Goal: Use online tool/utility

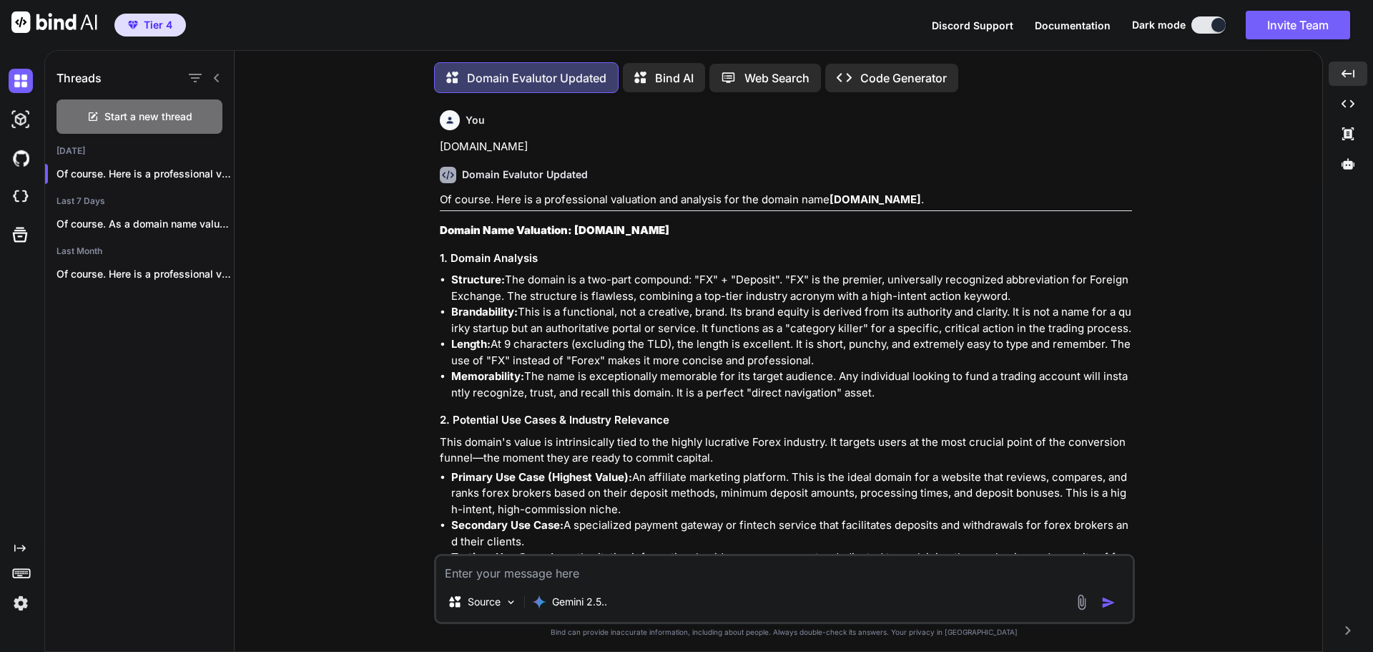
click at [517, 568] on textarea at bounding box center [784, 569] width 697 height 26
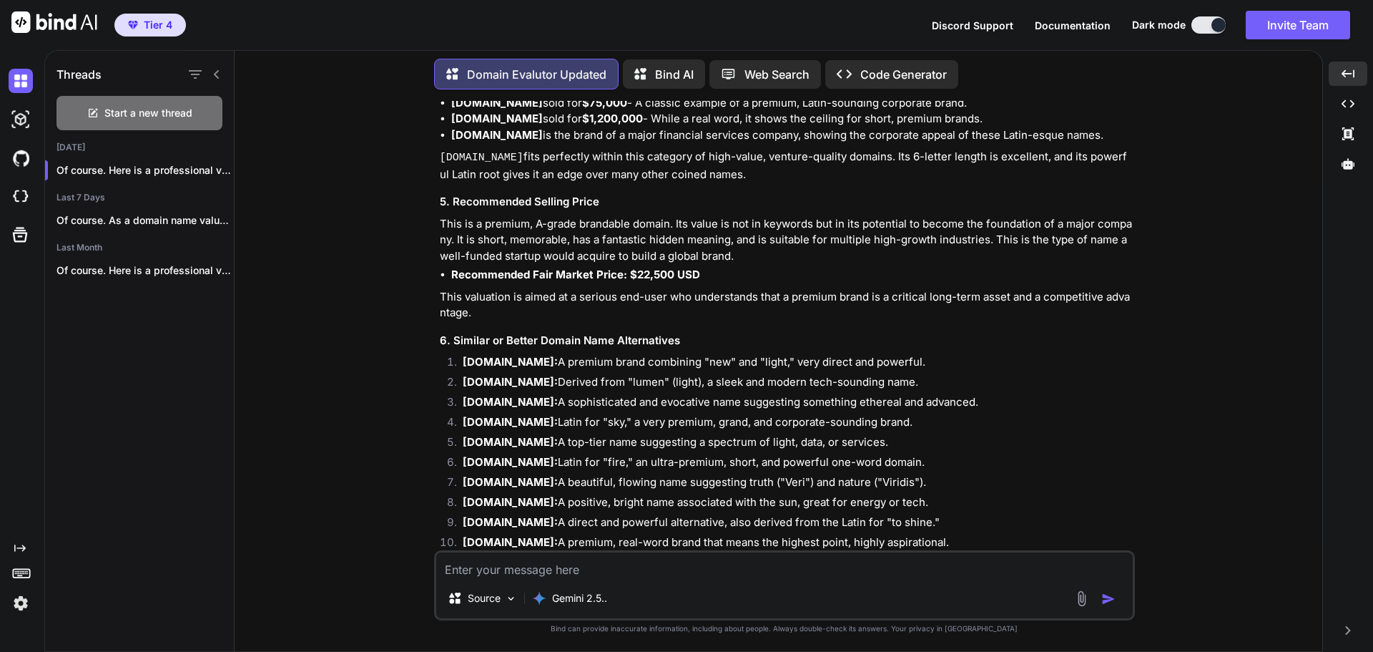
type textarea "[DOMAIN_NAME]"
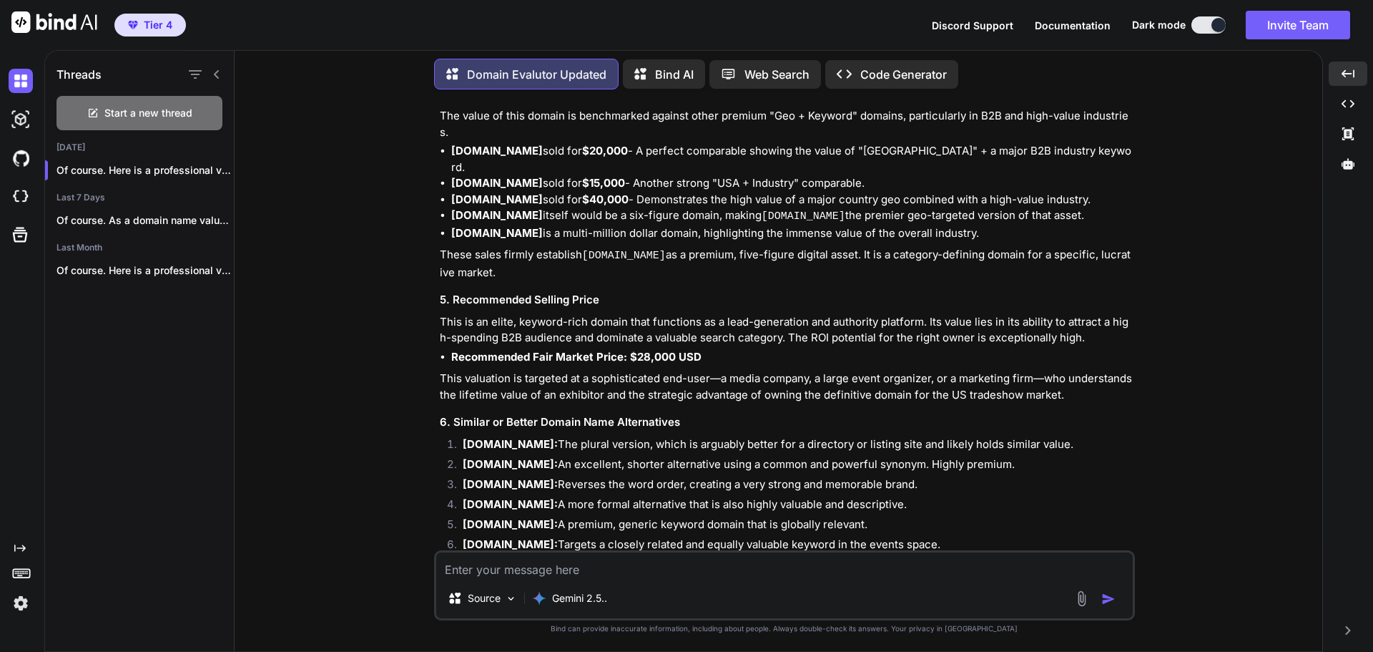
scroll to position [8293, 0]
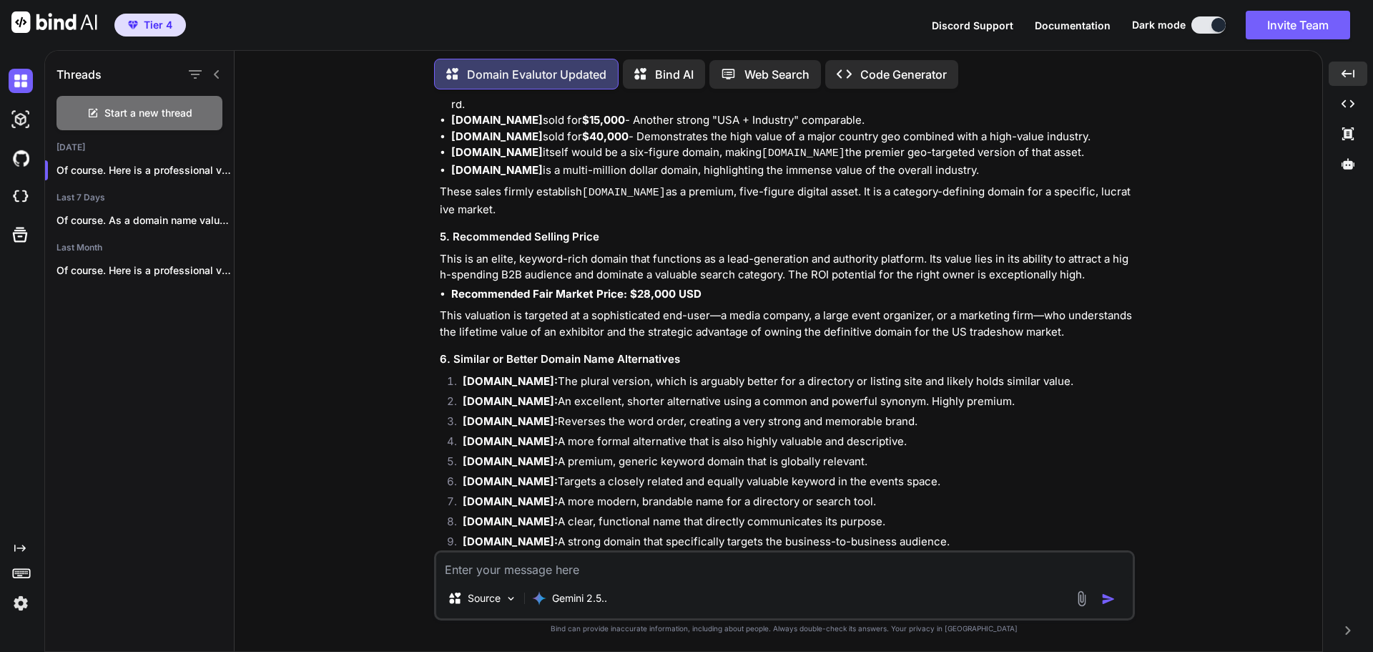
click at [587, 565] on textarea at bounding box center [784, 565] width 697 height 26
paste textarea "[DOMAIN_NAME]"
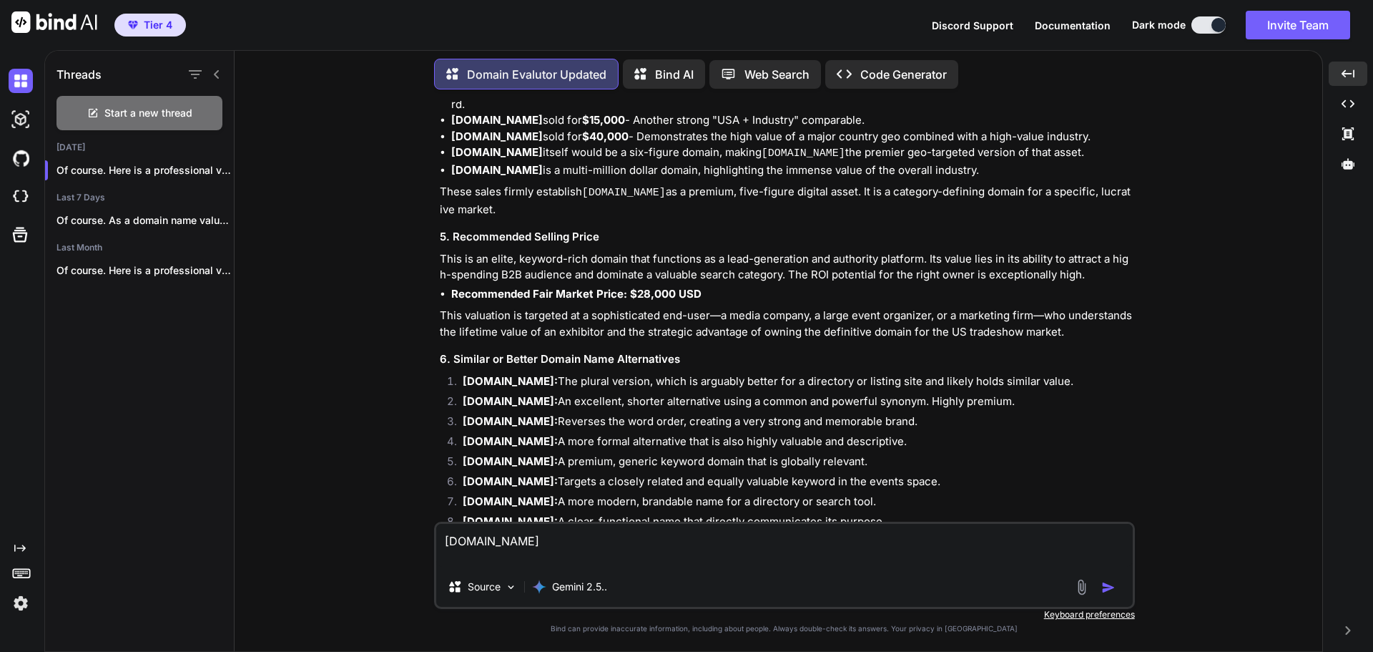
click at [519, 536] on textarea "[DOMAIN_NAME]" at bounding box center [784, 545] width 697 height 43
type textarea "[DOMAIN_NAME]"
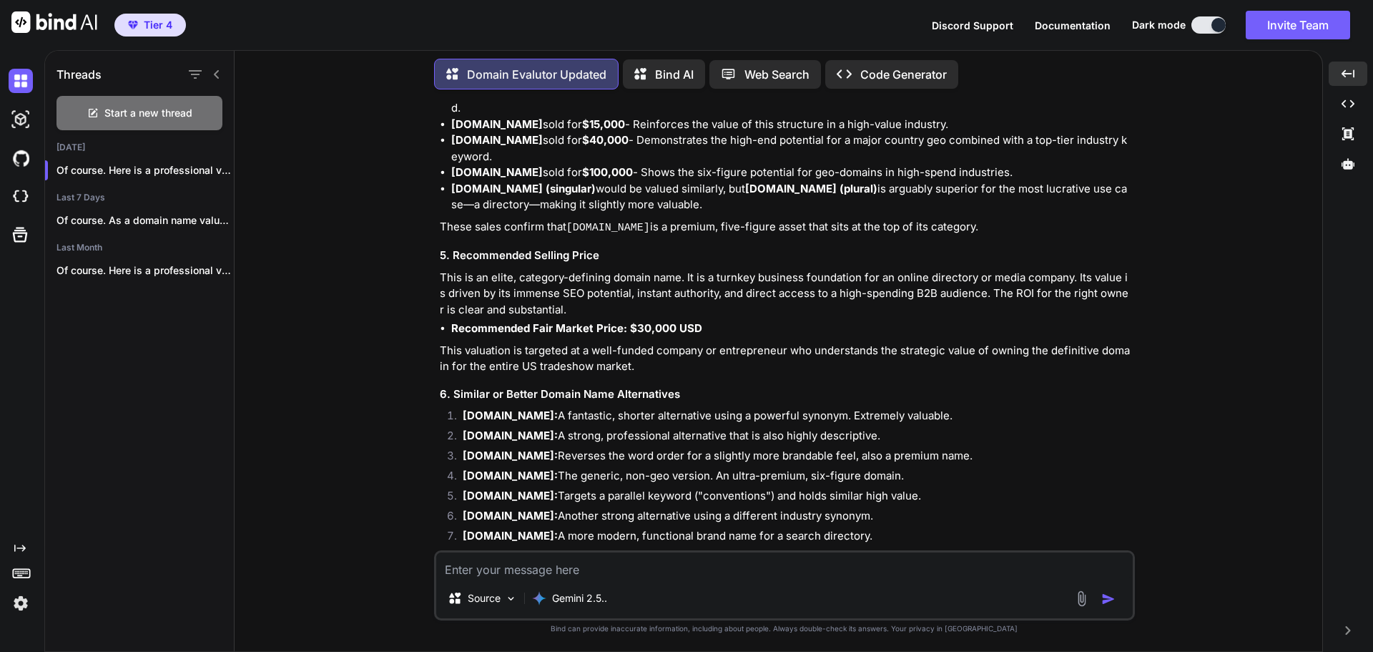
scroll to position [9541, 0]
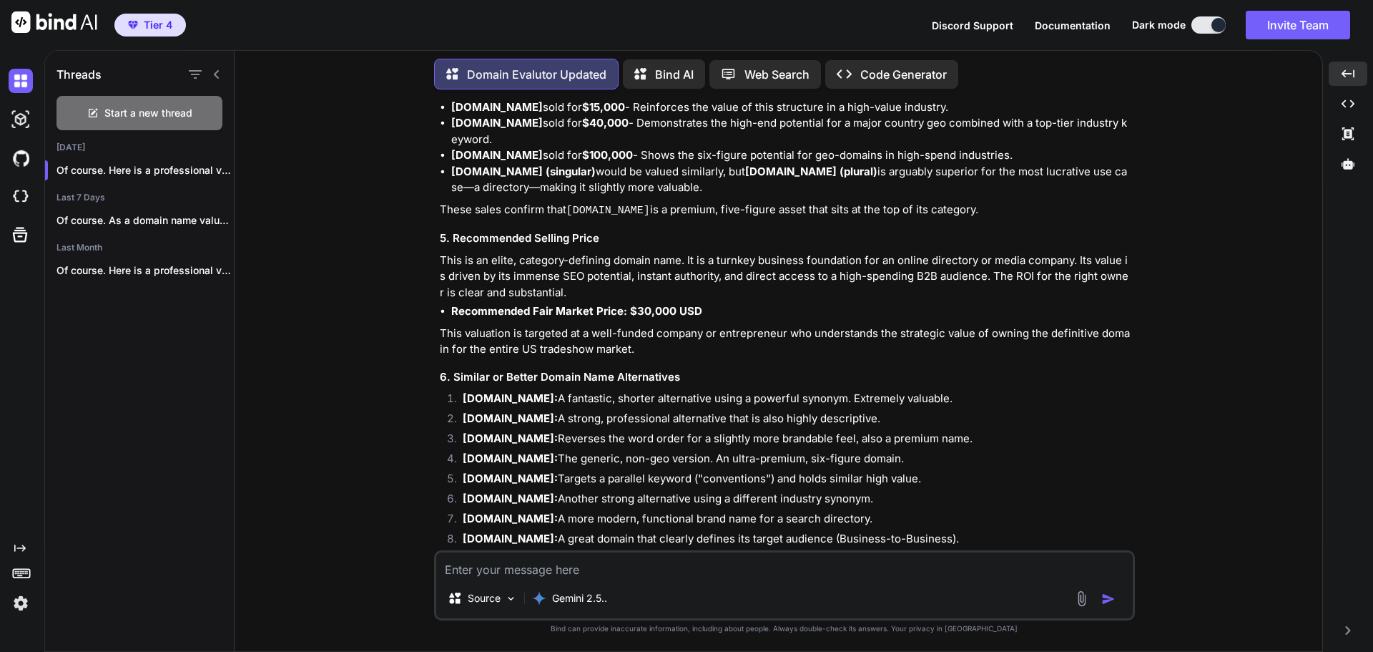
click at [522, 576] on textarea at bounding box center [784, 565] width 697 height 26
paste textarea "[DOMAIN_NAME]"
type textarea "[DOMAIN_NAME]"
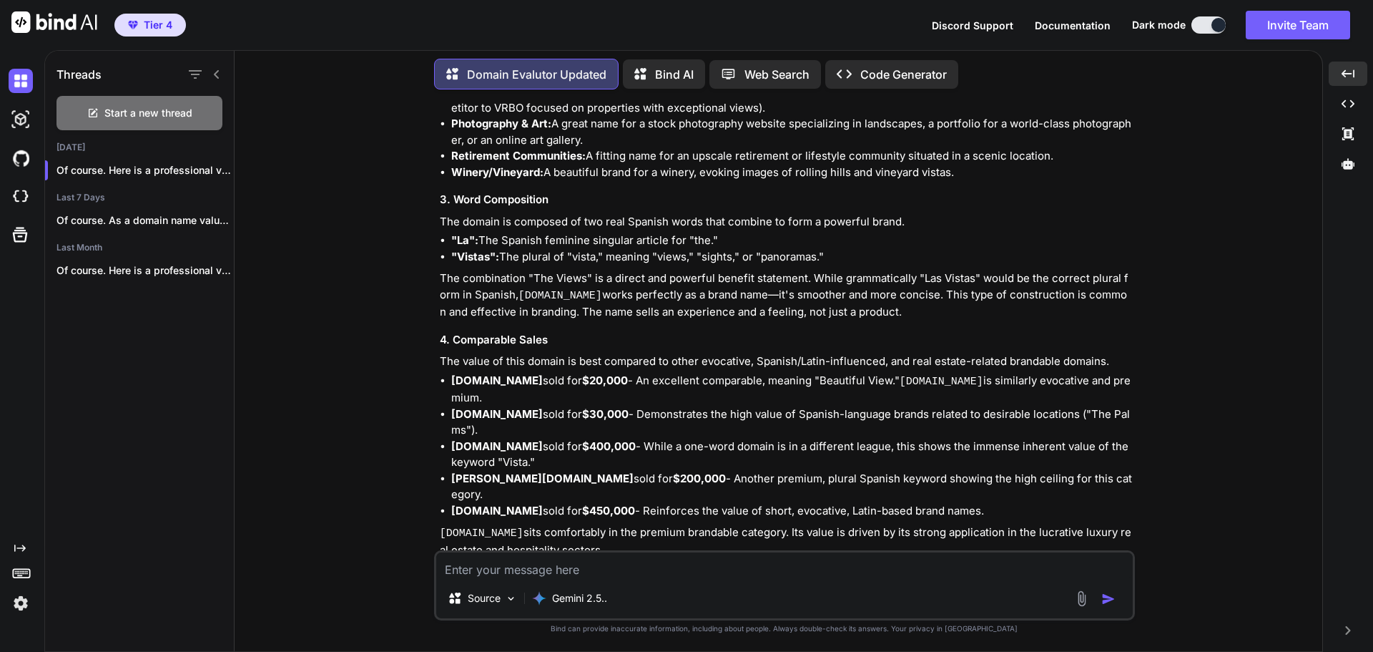
scroll to position [10702, 0]
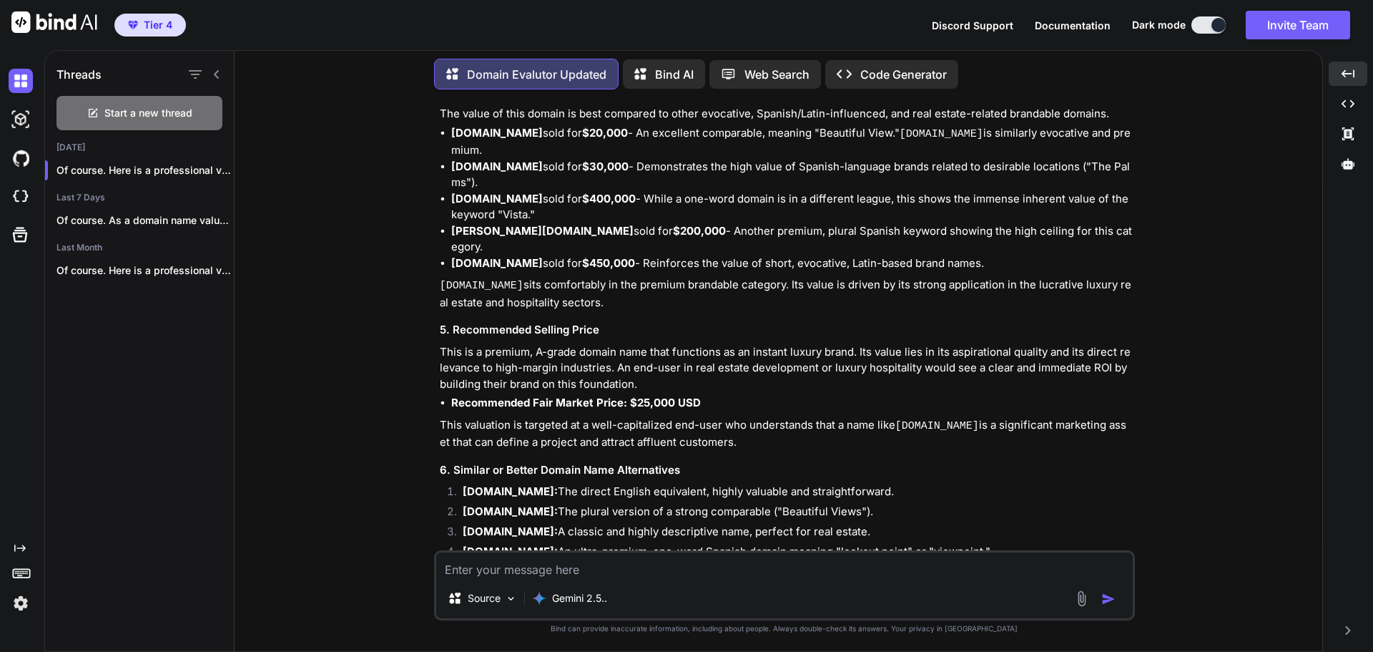
click at [511, 566] on textarea at bounding box center [784, 565] width 697 height 26
paste textarea "[DOMAIN_NAME]"
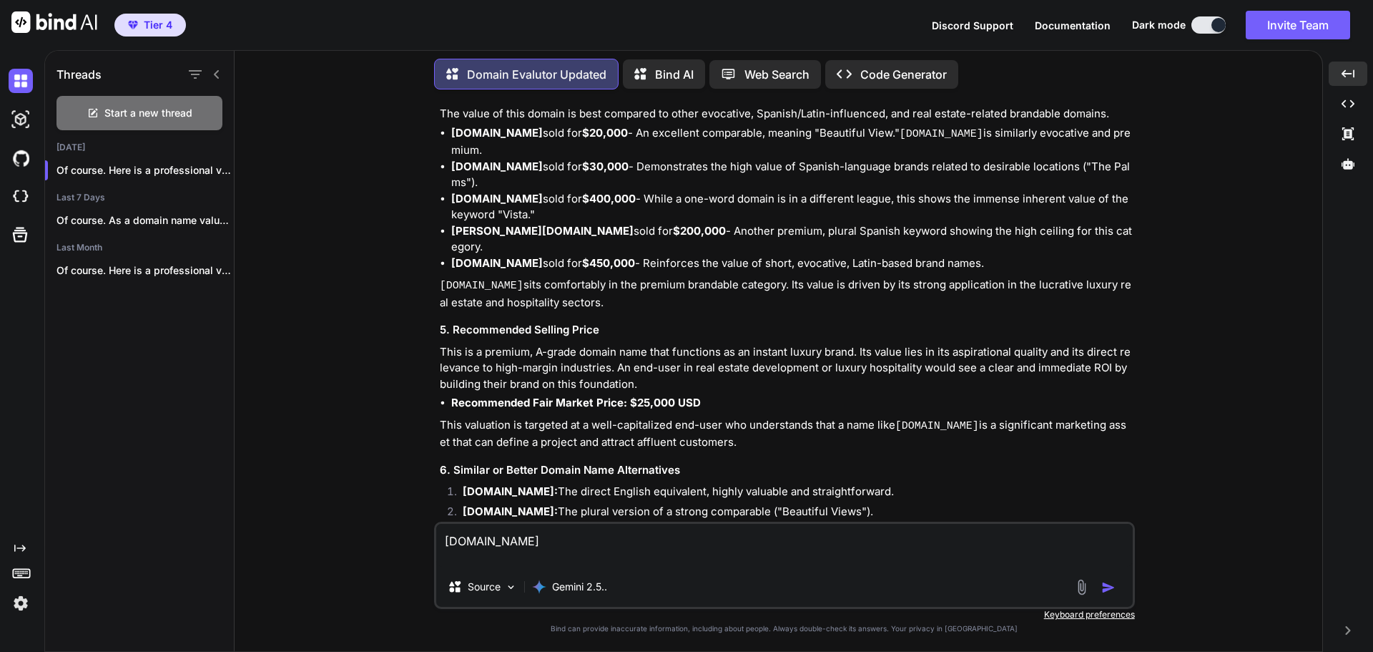
click at [1104, 587] on img "button" at bounding box center [1108, 587] width 14 height 14
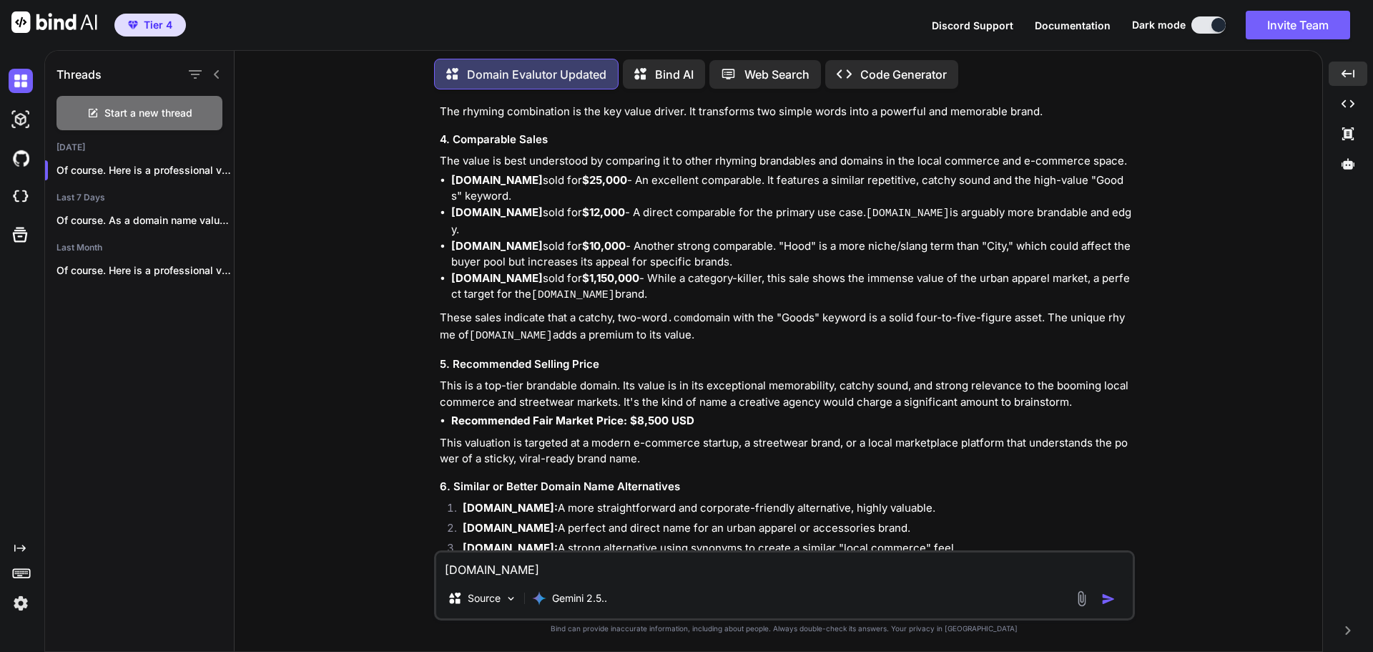
scroll to position [12017, 0]
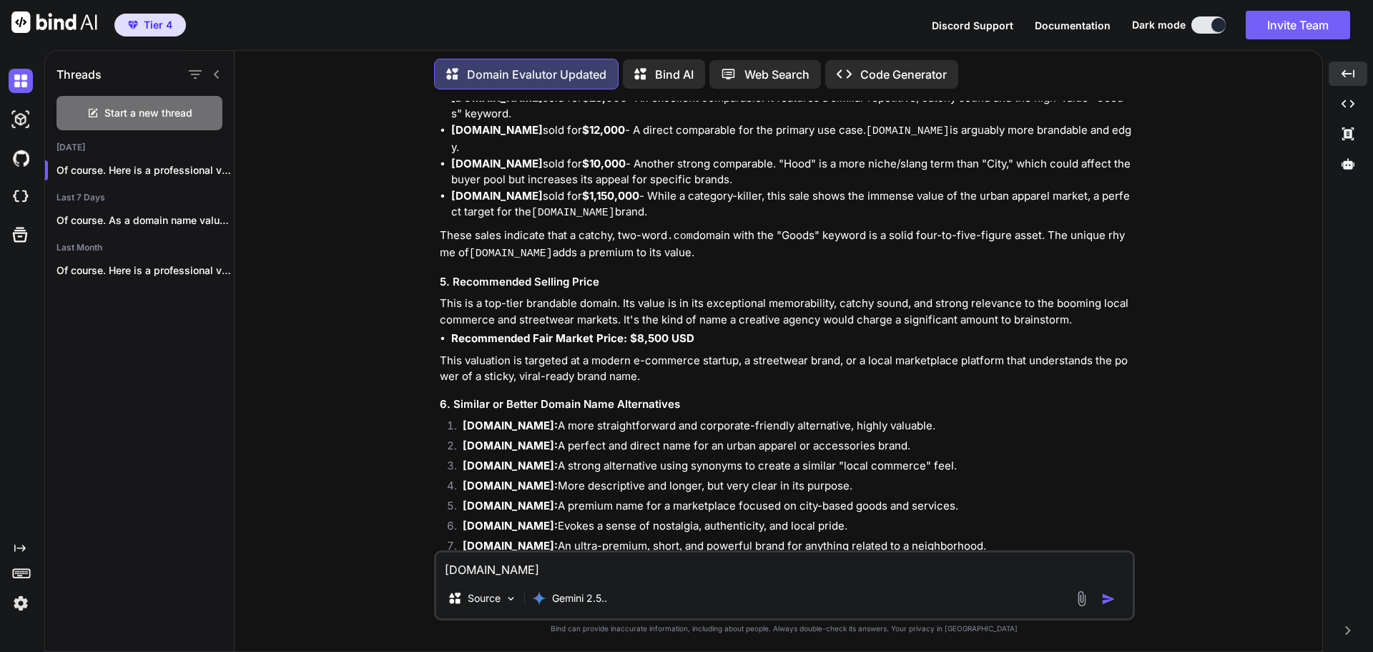
paste textarea "mycreditfinance"
click at [603, 498] on li "[DOMAIN_NAME]: A premium name for a marketplace focused on city-based goods and…" at bounding box center [791, 508] width 681 height 20
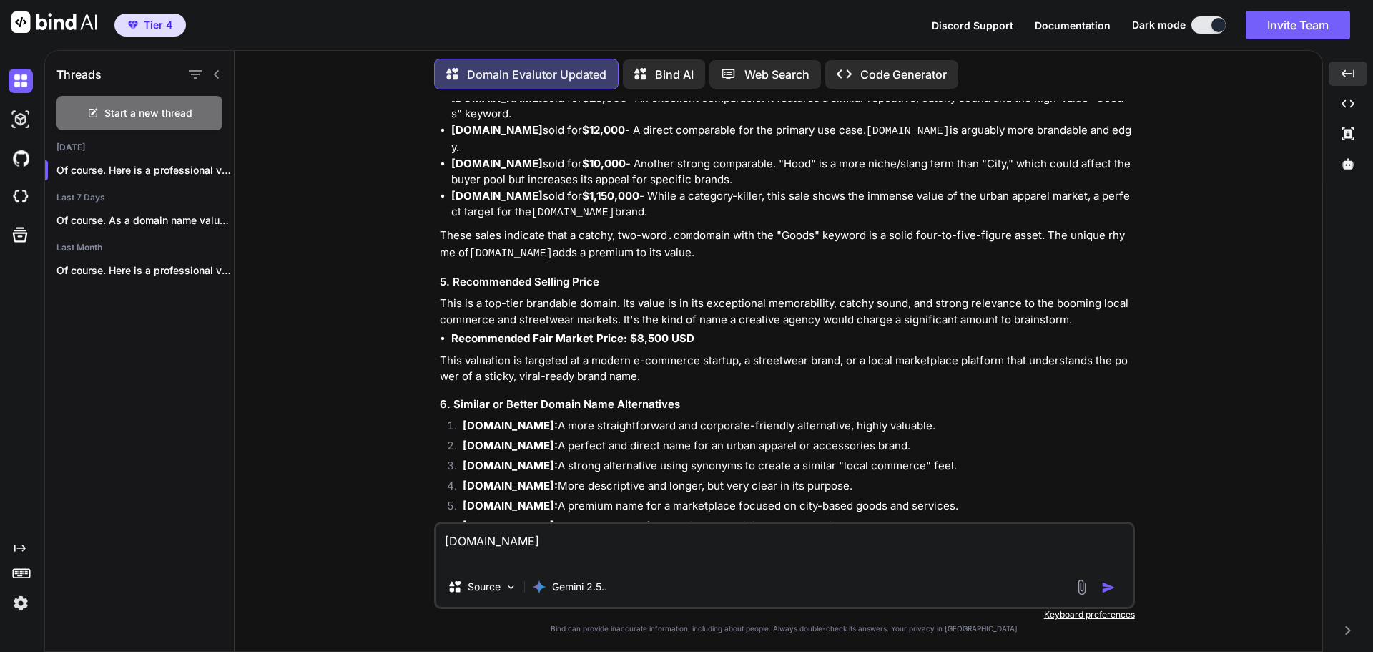
click at [1107, 584] on img "button" at bounding box center [1108, 587] width 14 height 14
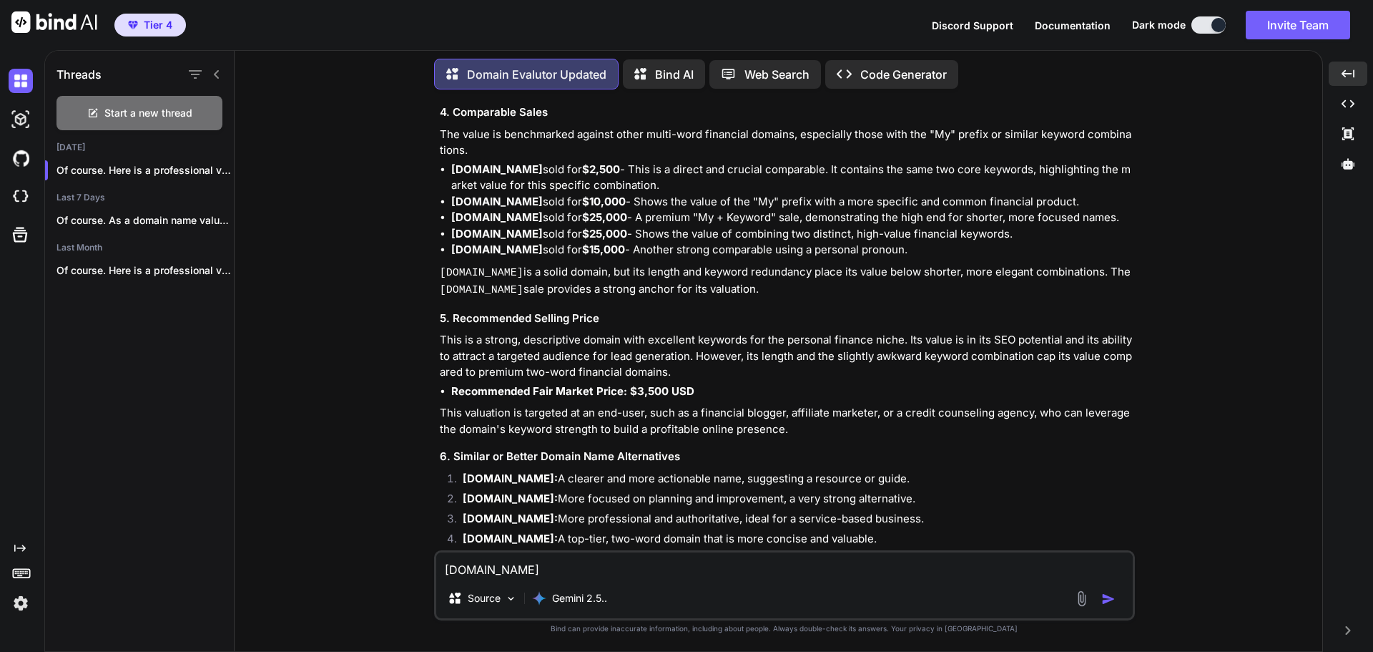
scroll to position [13170, 0]
paste textarea "emoryspa"
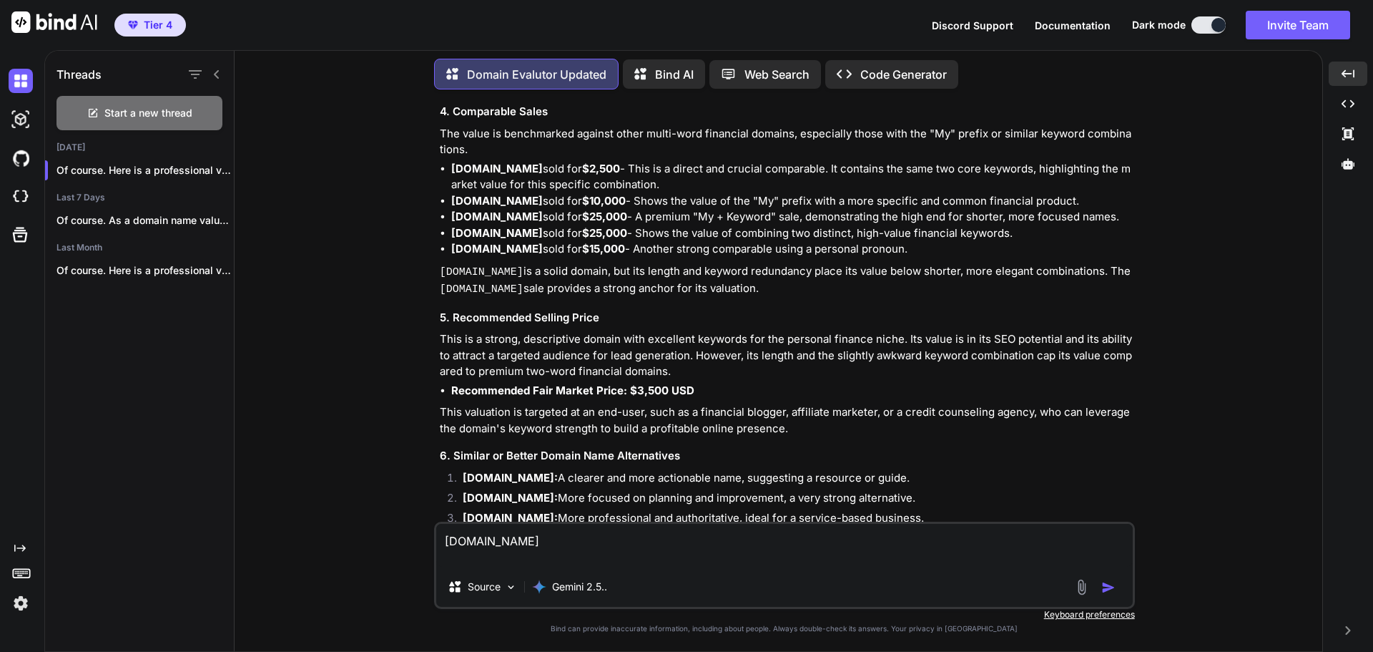
type textarea "[DOMAIN_NAME]"
click at [1100, 586] on div at bounding box center [1098, 587] width 48 height 16
click at [1105, 590] on img "button" at bounding box center [1108, 587] width 14 height 14
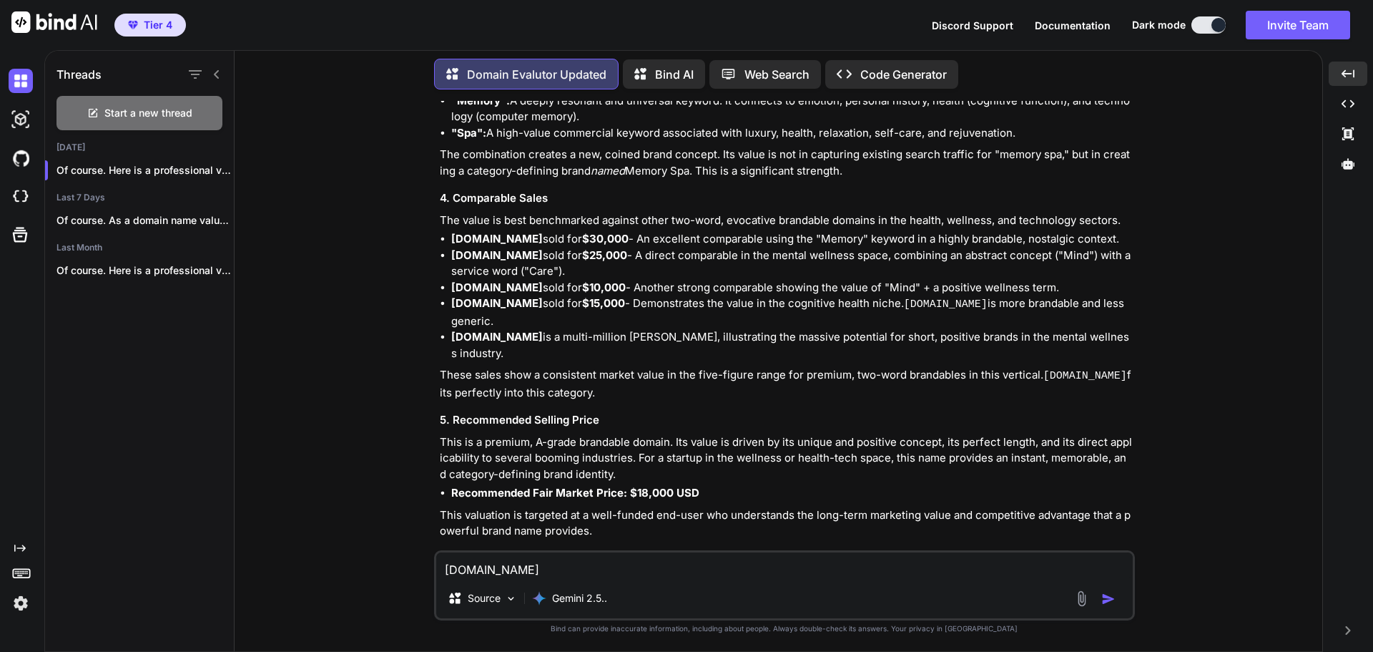
scroll to position [14322, 0]
